Goal: Task Accomplishment & Management: Manage account settings

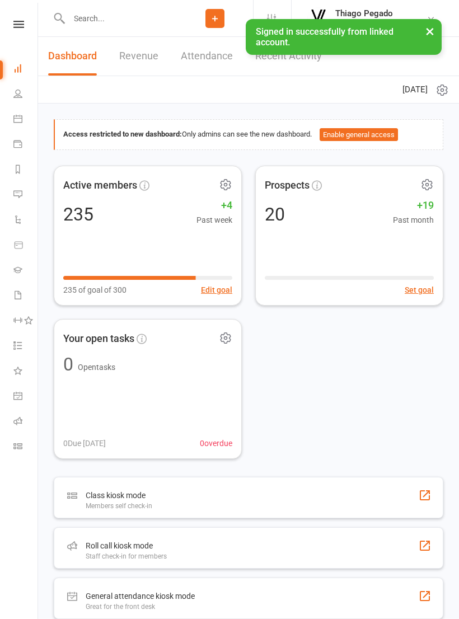
click at [122, 26] on input "text" at bounding box center [121, 19] width 111 height 16
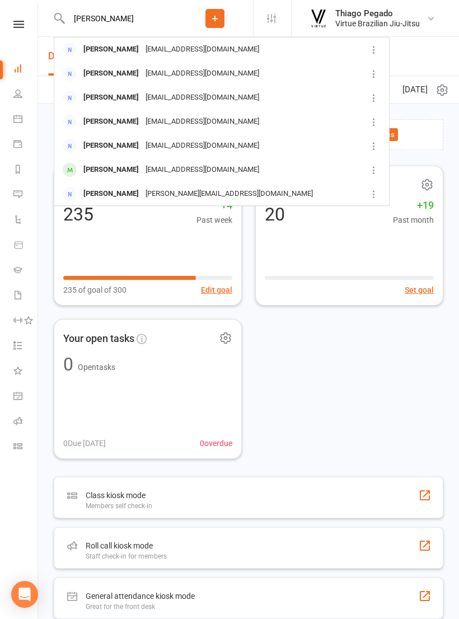
type input "[PERSON_NAME]"
click at [155, 167] on div "[EMAIL_ADDRESS][DOMAIN_NAME]" at bounding box center [202, 170] width 120 height 16
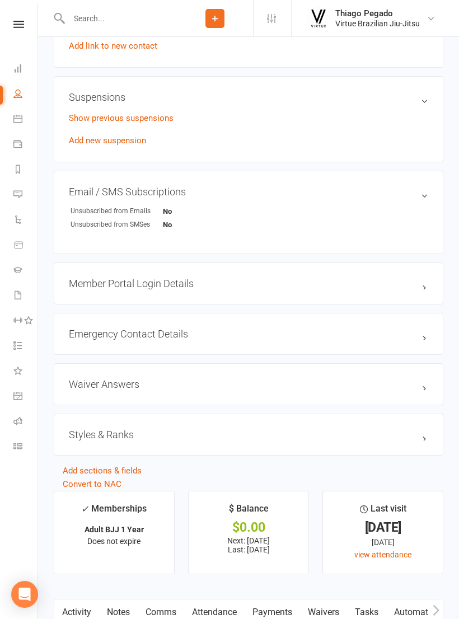
scroll to position [681, 0]
click at [133, 145] on link "Add new suspension" at bounding box center [107, 141] width 77 height 10
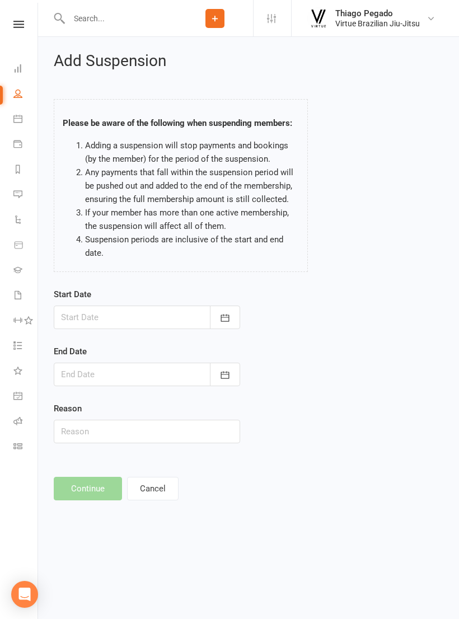
click at [226, 321] on icon "button" at bounding box center [225, 318] width 11 height 11
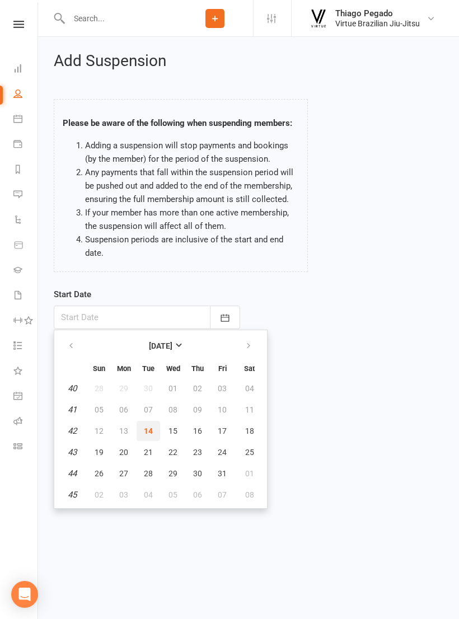
click at [150, 424] on button "14" at bounding box center [149, 431] width 24 height 20
type input "[DATE]"
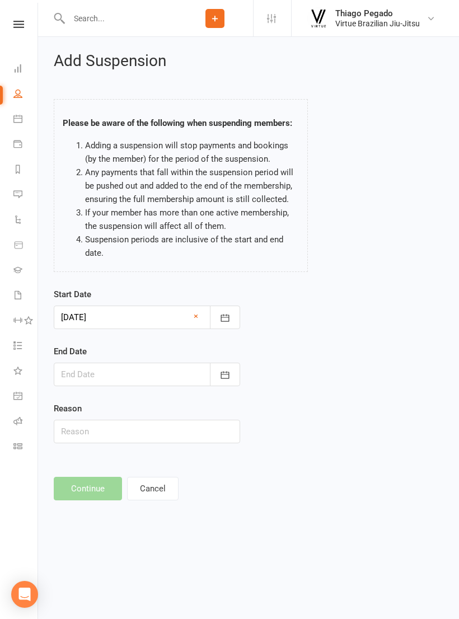
click at [222, 374] on icon "button" at bounding box center [225, 375] width 11 height 11
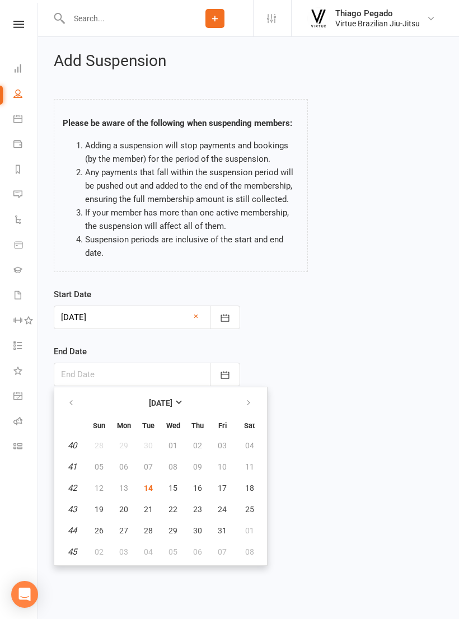
click at [228, 527] on button "31" at bounding box center [223, 531] width 24 height 20
type input "[DATE]"
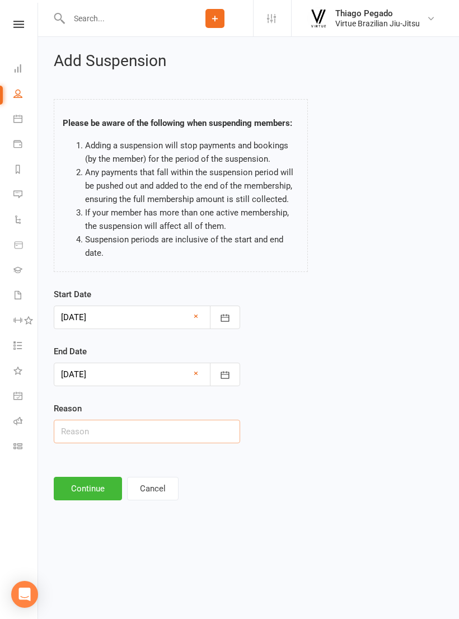
click at [134, 434] on input "text" at bounding box center [147, 432] width 187 height 24
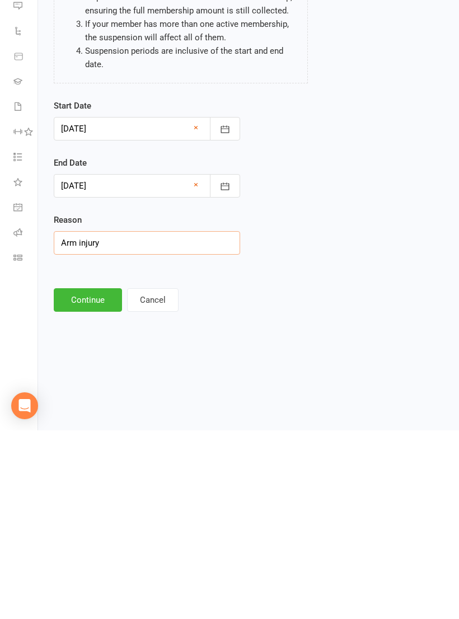
type input "Arm injury"
click at [80, 477] on button "Continue" at bounding box center [88, 489] width 68 height 24
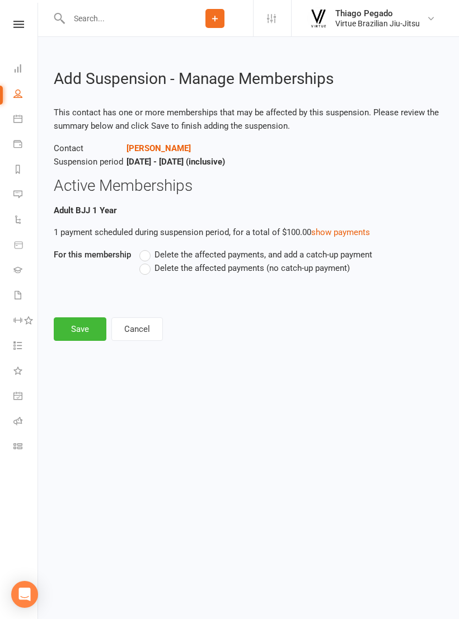
click at [286, 272] on label "Delete the affected payments (no catch-up payment)" at bounding box center [244, 268] width 211 height 13
click at [147, 262] on input "Delete the affected payments (no catch-up payment)" at bounding box center [142, 262] width 7 height 0
click at [85, 334] on button "Save" at bounding box center [80, 330] width 53 height 24
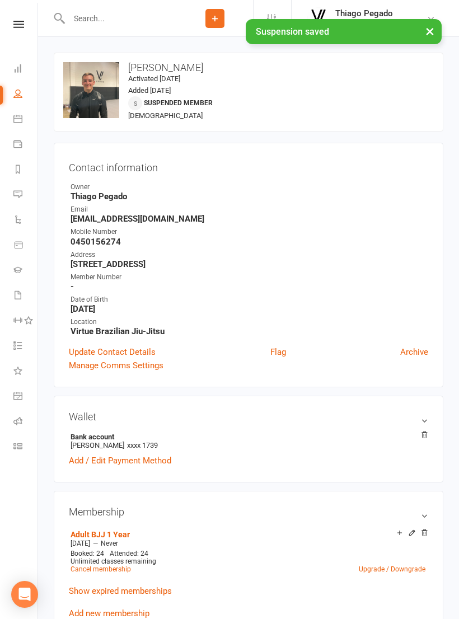
click at [11, 25] on link at bounding box center [19, 24] width 40 height 7
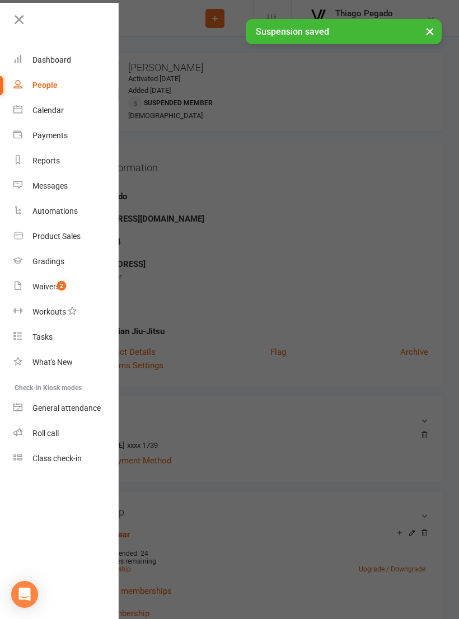
click at [57, 284] on span "2" at bounding box center [61, 286] width 9 height 10
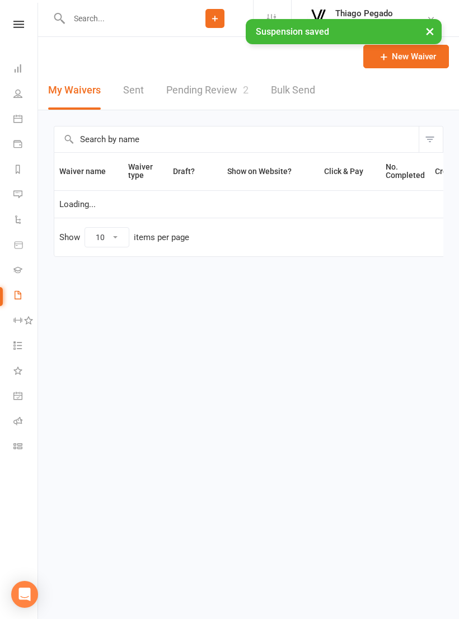
click at [228, 91] on link "Pending Review 2" at bounding box center [207, 90] width 82 height 39
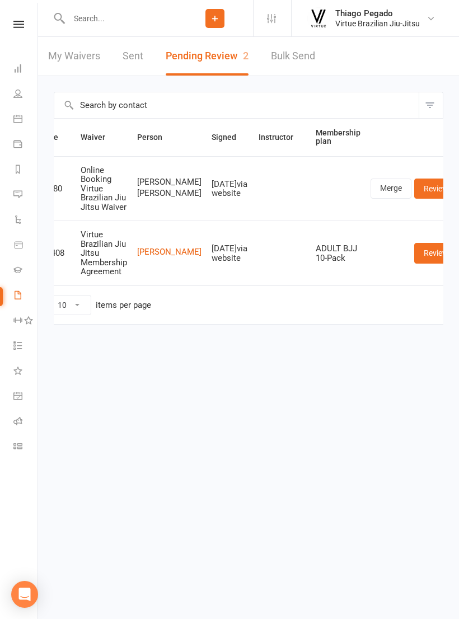
scroll to position [0, 38]
click at [421, 192] on link "Review" at bounding box center [436, 189] width 44 height 20
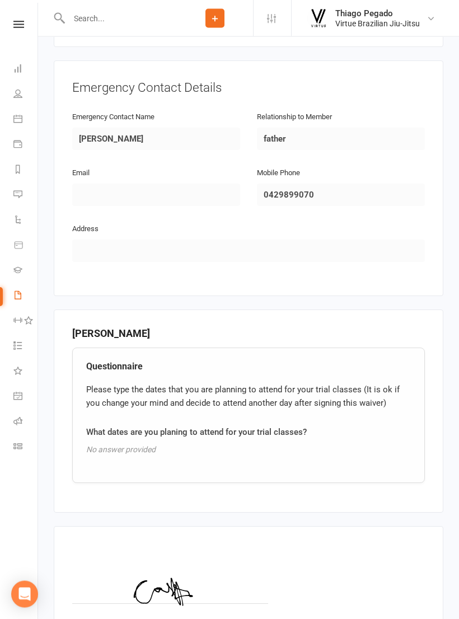
scroll to position [1040, 0]
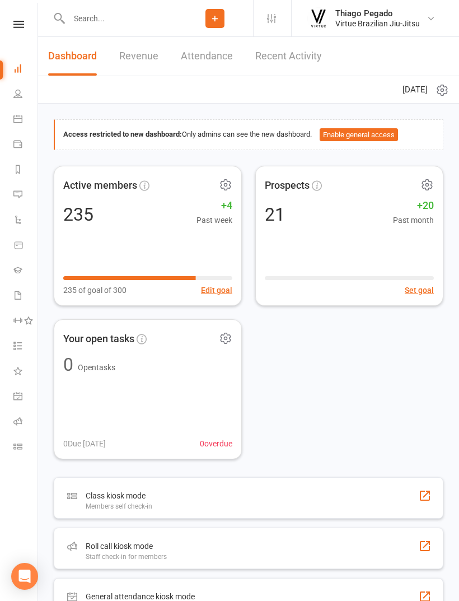
click at [92, 16] on input "text" at bounding box center [121, 19] width 111 height 16
click at [20, 22] on icon at bounding box center [18, 24] width 11 height 7
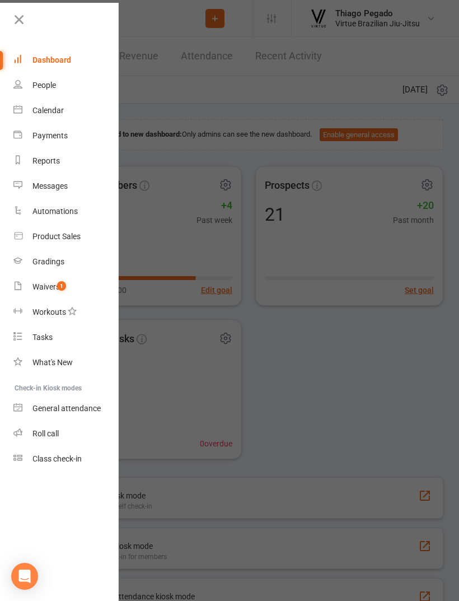
click at [17, 17] on icon at bounding box center [19, 20] width 16 height 16
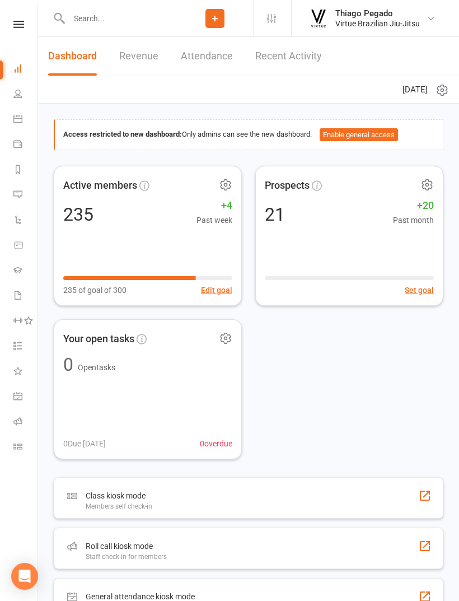
click at [86, 24] on input "text" at bounding box center [121, 19] width 111 height 16
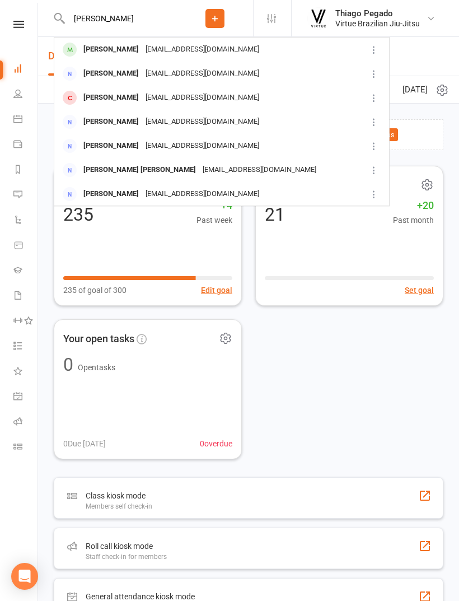
type input "Joao"
click at [184, 49] on div "santossjoao@hotmail.com" at bounding box center [202, 49] width 120 height 16
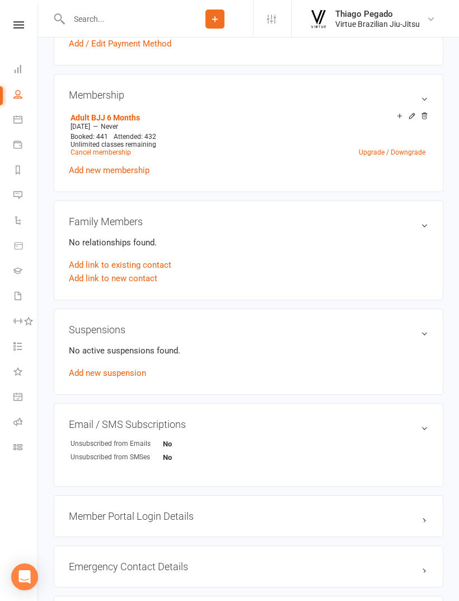
scroll to position [423, 0]
click at [141, 369] on link "Add new suspension" at bounding box center [107, 373] width 77 height 10
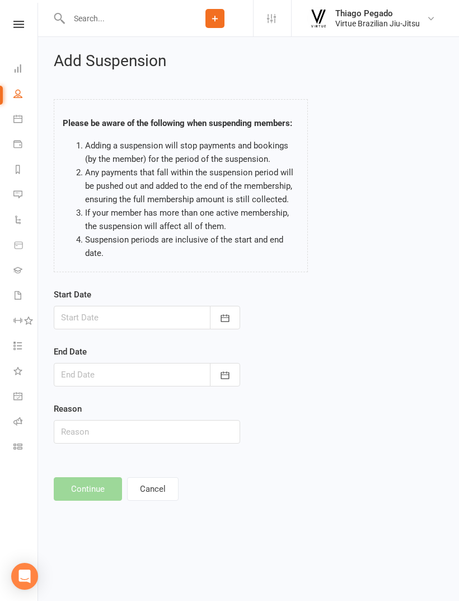
click at [176, 328] on div at bounding box center [147, 318] width 187 height 24
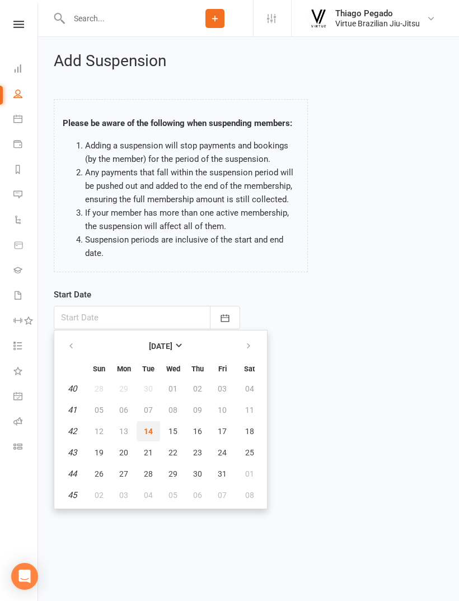
click at [148, 428] on span "14" at bounding box center [148, 431] width 9 height 9
type input "[DATE]"
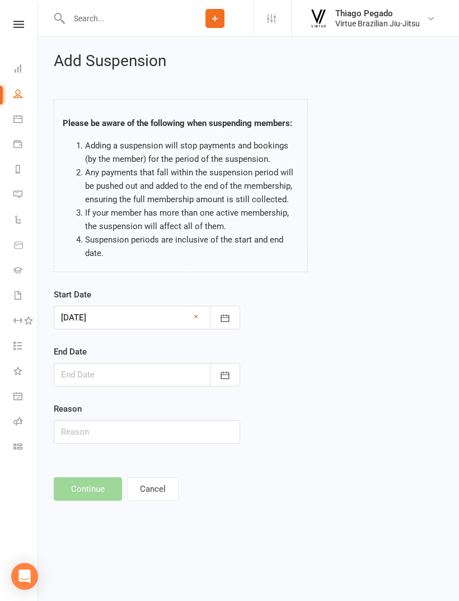
click at [159, 371] on div at bounding box center [147, 375] width 187 height 24
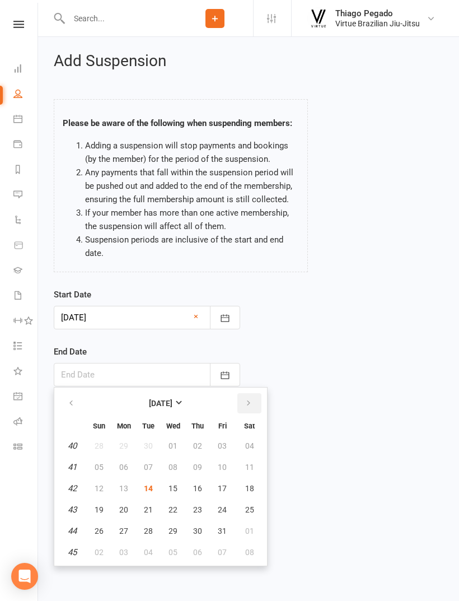
click at [248, 402] on icon "button" at bounding box center [249, 403] width 8 height 9
click at [225, 486] on span "14" at bounding box center [222, 488] width 9 height 9
type input "14 Nov 2025"
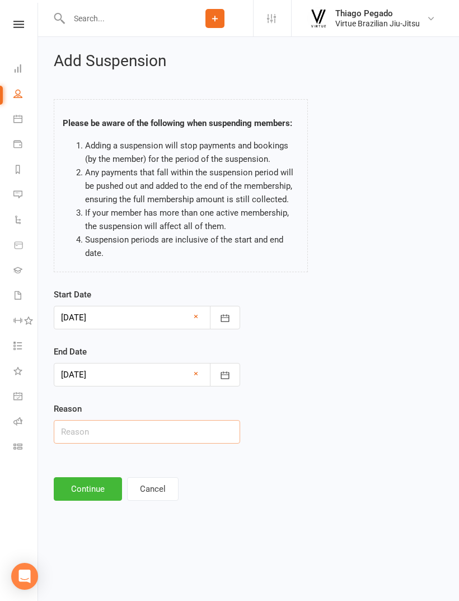
click at [183, 435] on input "text" at bounding box center [147, 432] width 187 height 24
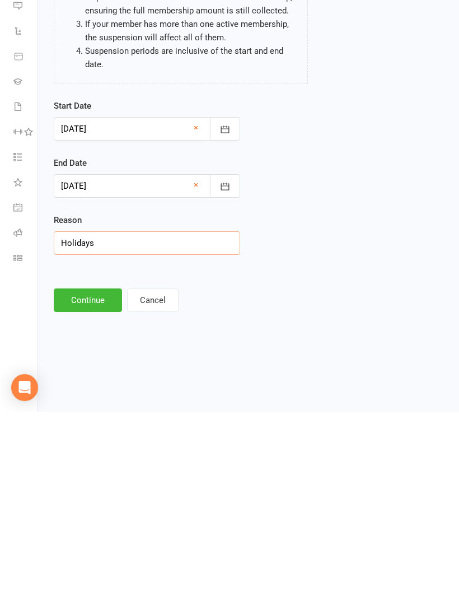
type input "Holidays"
click at [80, 477] on button "Continue" at bounding box center [88, 489] width 68 height 24
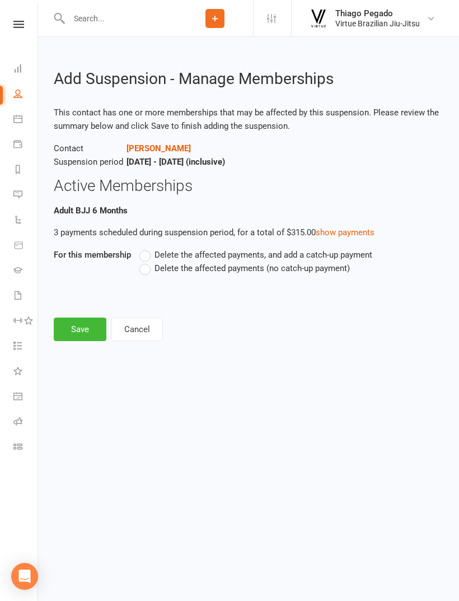
click at [149, 272] on label "Delete the affected payments (no catch-up payment)" at bounding box center [244, 268] width 211 height 13
click at [147, 262] on input "Delete the affected payments (no catch-up payment)" at bounding box center [142, 262] width 7 height 0
click at [83, 335] on button "Save" at bounding box center [80, 330] width 53 height 24
